Goal: Check status: Check status

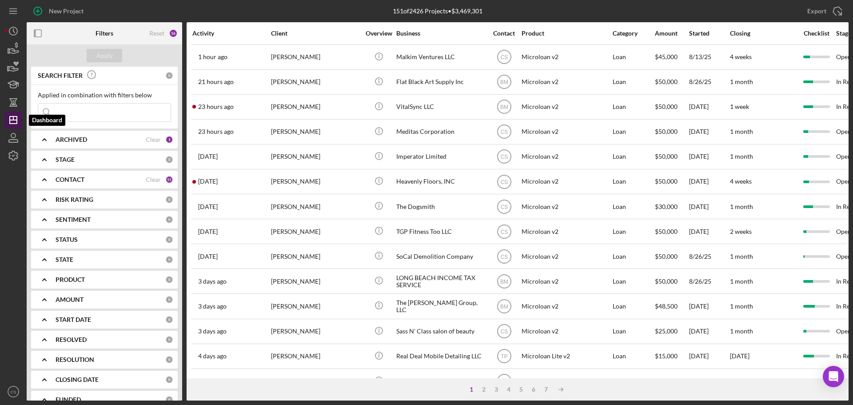
click at [7, 118] on icon "Icon/Dashboard" at bounding box center [13, 120] width 22 height 22
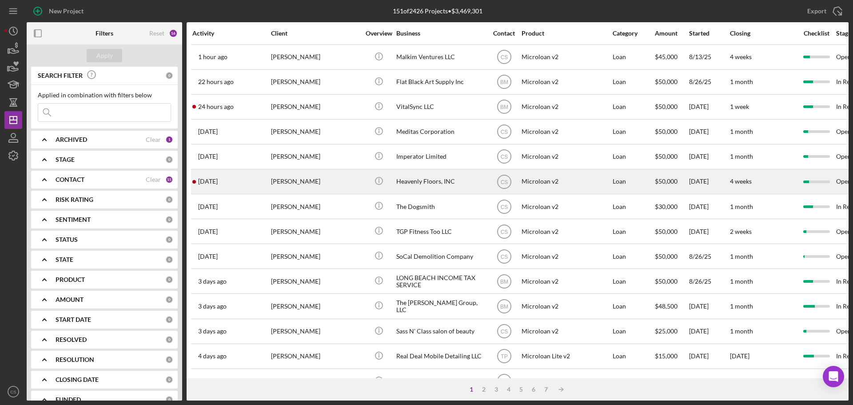
click at [342, 177] on div "[PERSON_NAME]" at bounding box center [315, 182] width 89 height 24
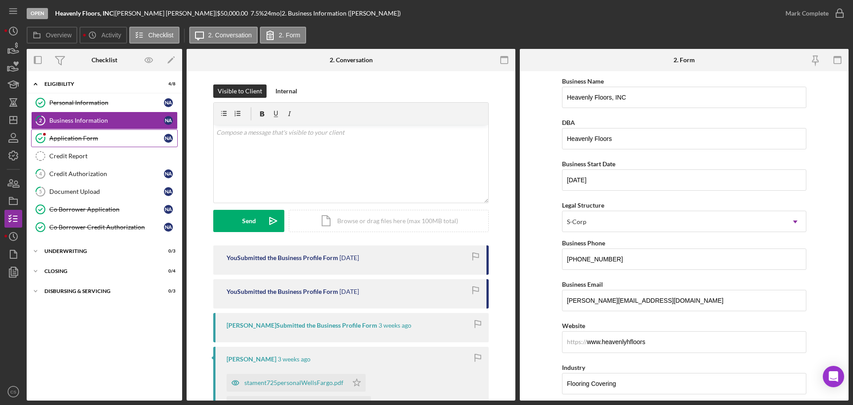
click at [106, 135] on div "Application Form" at bounding box center [106, 138] width 115 height 7
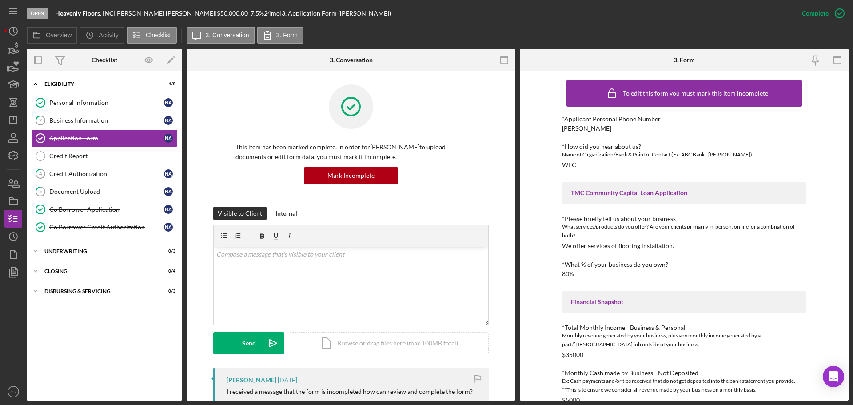
click at [467, 173] on div "This item has been marked complete. In order for Natividad Arreguin to upload d…" at bounding box center [351, 145] width 276 height 122
